Goal: Use online tool/utility

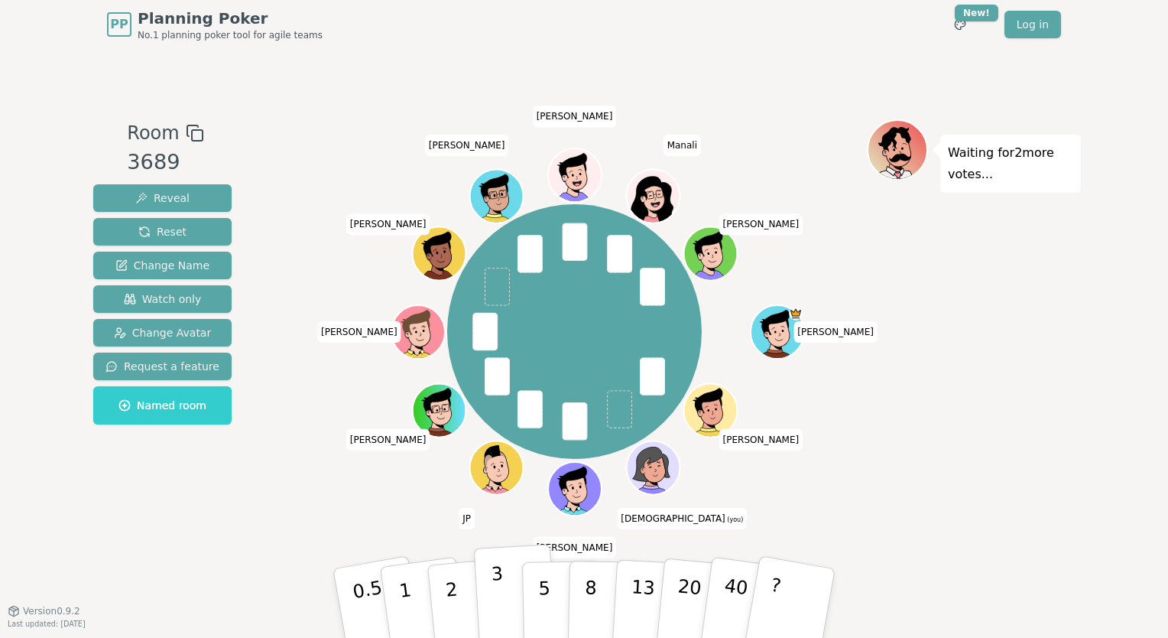
click at [499, 580] on p "3" at bounding box center [499, 604] width 17 height 83
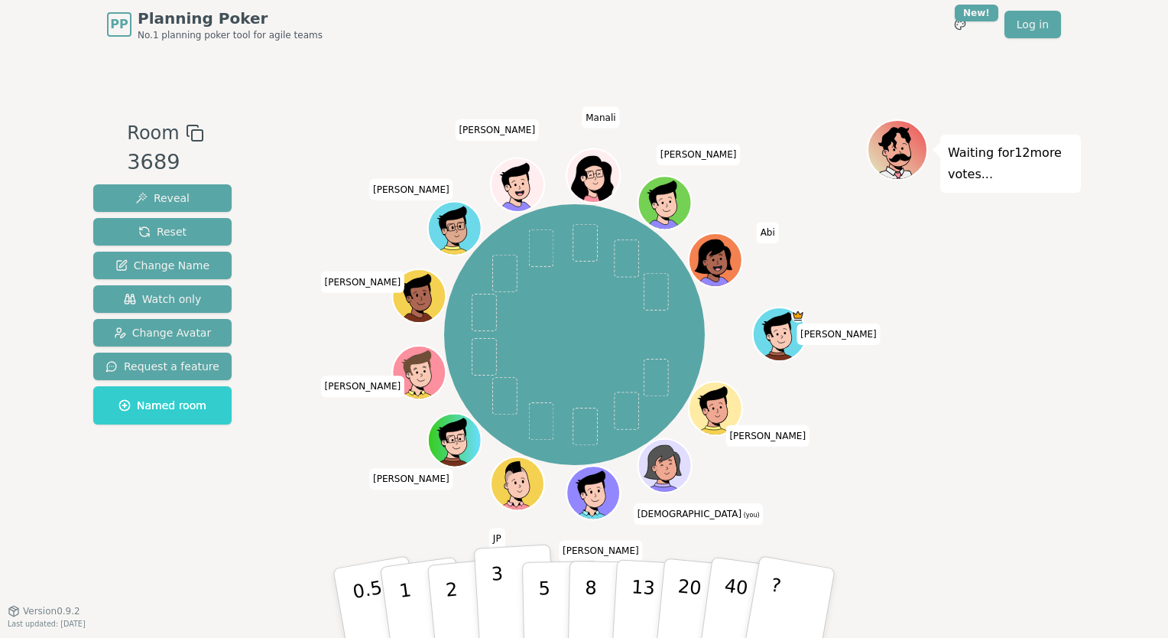
click at [510, 601] on button "3" at bounding box center [515, 603] width 83 height 119
click at [502, 598] on button "3" at bounding box center [515, 603] width 83 height 119
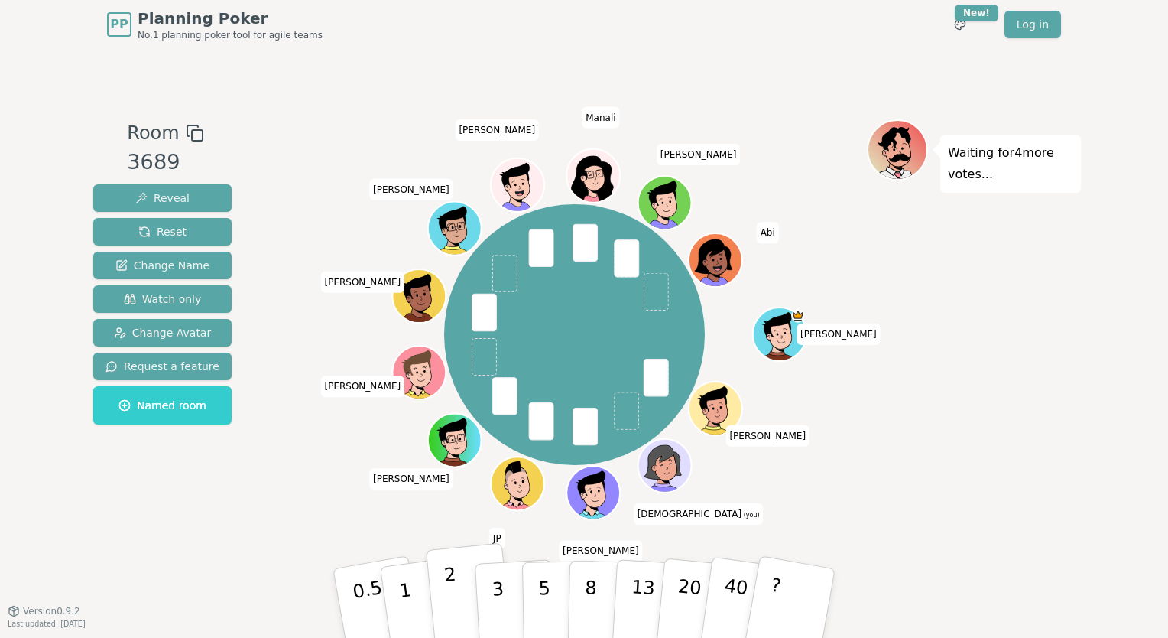
click at [466, 594] on button "2" at bounding box center [469, 604] width 87 height 122
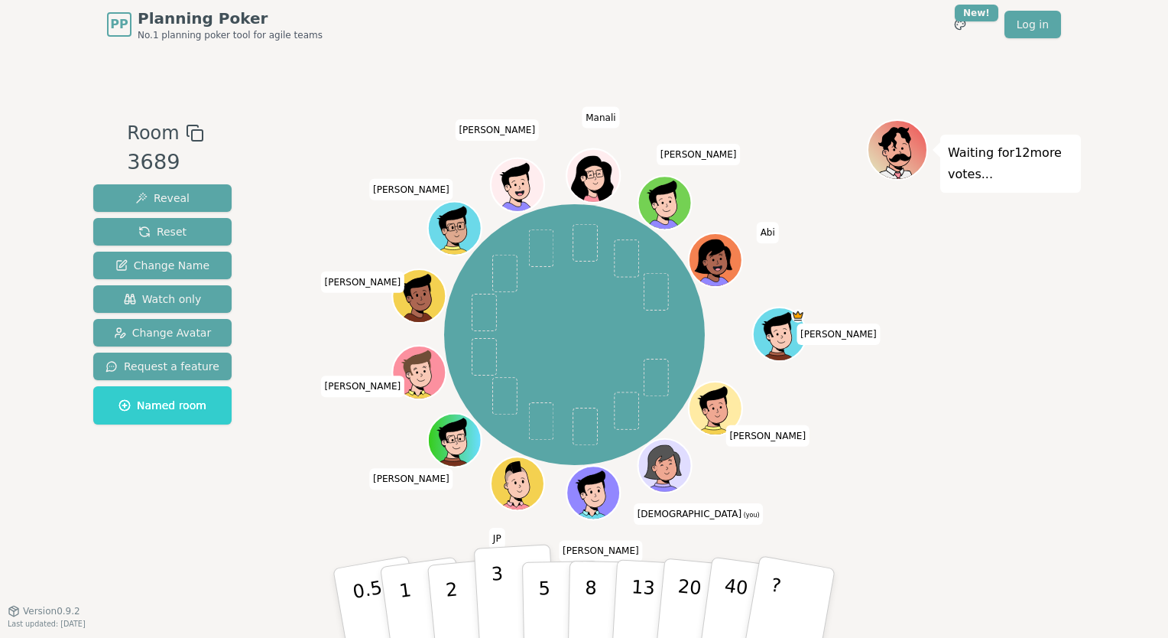
click at [496, 593] on p "3" at bounding box center [499, 604] width 17 height 83
click at [505, 609] on button "3" at bounding box center [515, 603] width 83 height 119
click at [499, 607] on p "3" at bounding box center [499, 604] width 17 height 83
click at [502, 611] on p "3" at bounding box center [499, 604] width 17 height 83
click at [503, 592] on button "3" at bounding box center [515, 603] width 83 height 119
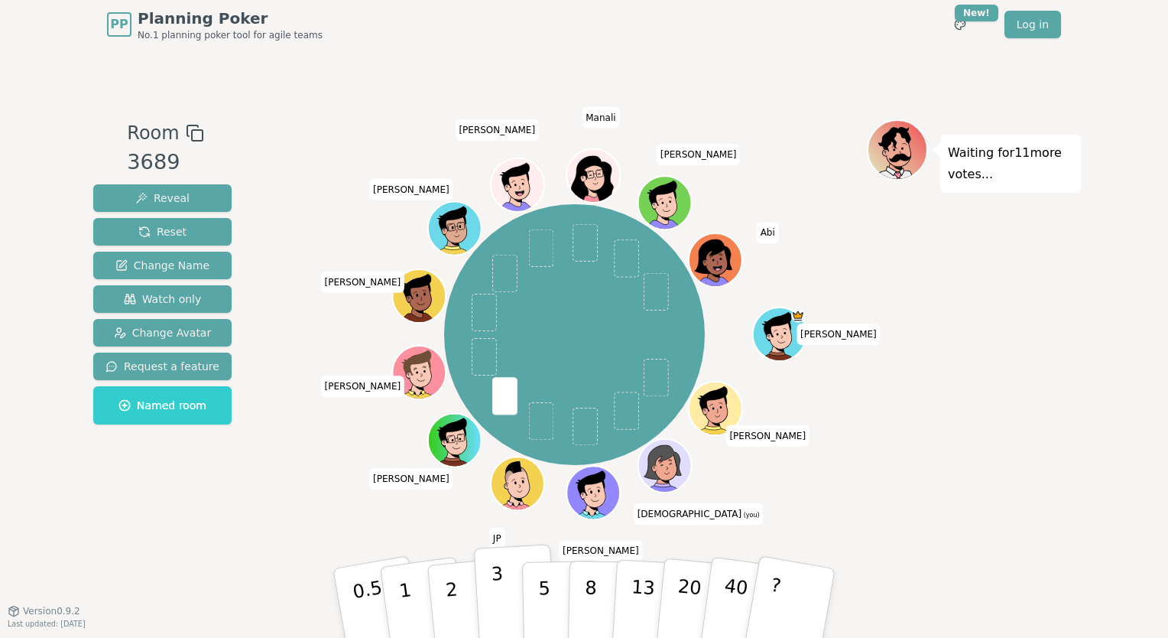
click at [489, 592] on button "3" at bounding box center [515, 603] width 83 height 119
